Goal: Task Accomplishment & Management: Use online tool/utility

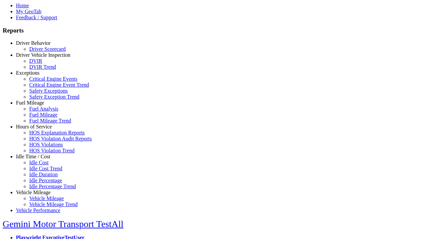
click at [38, 129] on link "Hours of Service" at bounding box center [34, 127] width 36 height 6
click at [43, 135] on link "HOS Explanation Reports" at bounding box center [56, 133] width 55 height 6
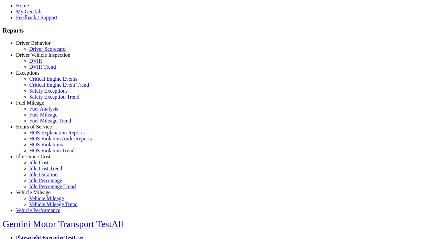
type input "**********"
type input "*********"
